Goal: Find specific page/section: Find specific page/section

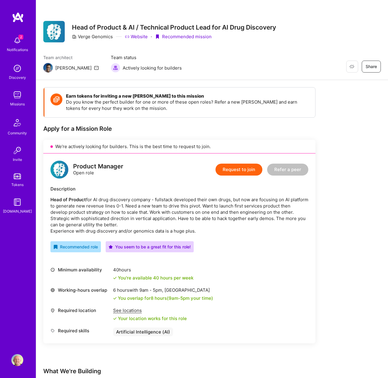
click at [139, 36] on link "Website" at bounding box center [136, 36] width 23 height 6
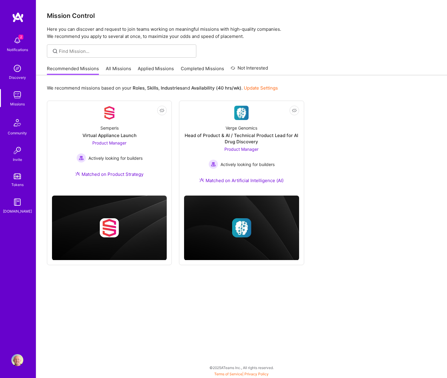
click at [116, 70] on link "All Missions" at bounding box center [118, 70] width 25 height 10
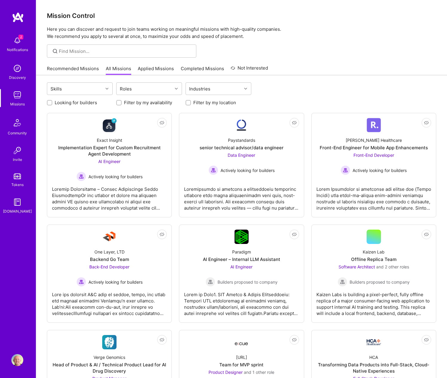
click at [82, 104] on label "Looking for builders" at bounding box center [76, 102] width 42 height 6
click at [52, 104] on input "Looking for builders" at bounding box center [50, 103] width 4 height 4
checkbox input "true"
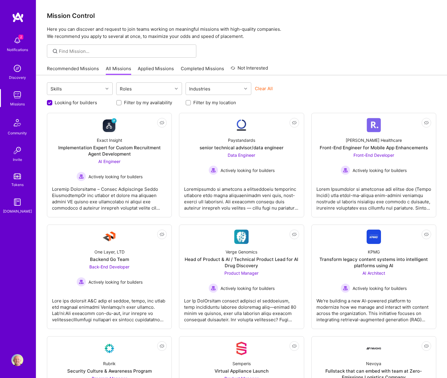
click at [304, 51] on div at bounding box center [241, 50] width 410 height 13
